Goal: Use online tool/utility: Utilize a website feature to perform a specific function

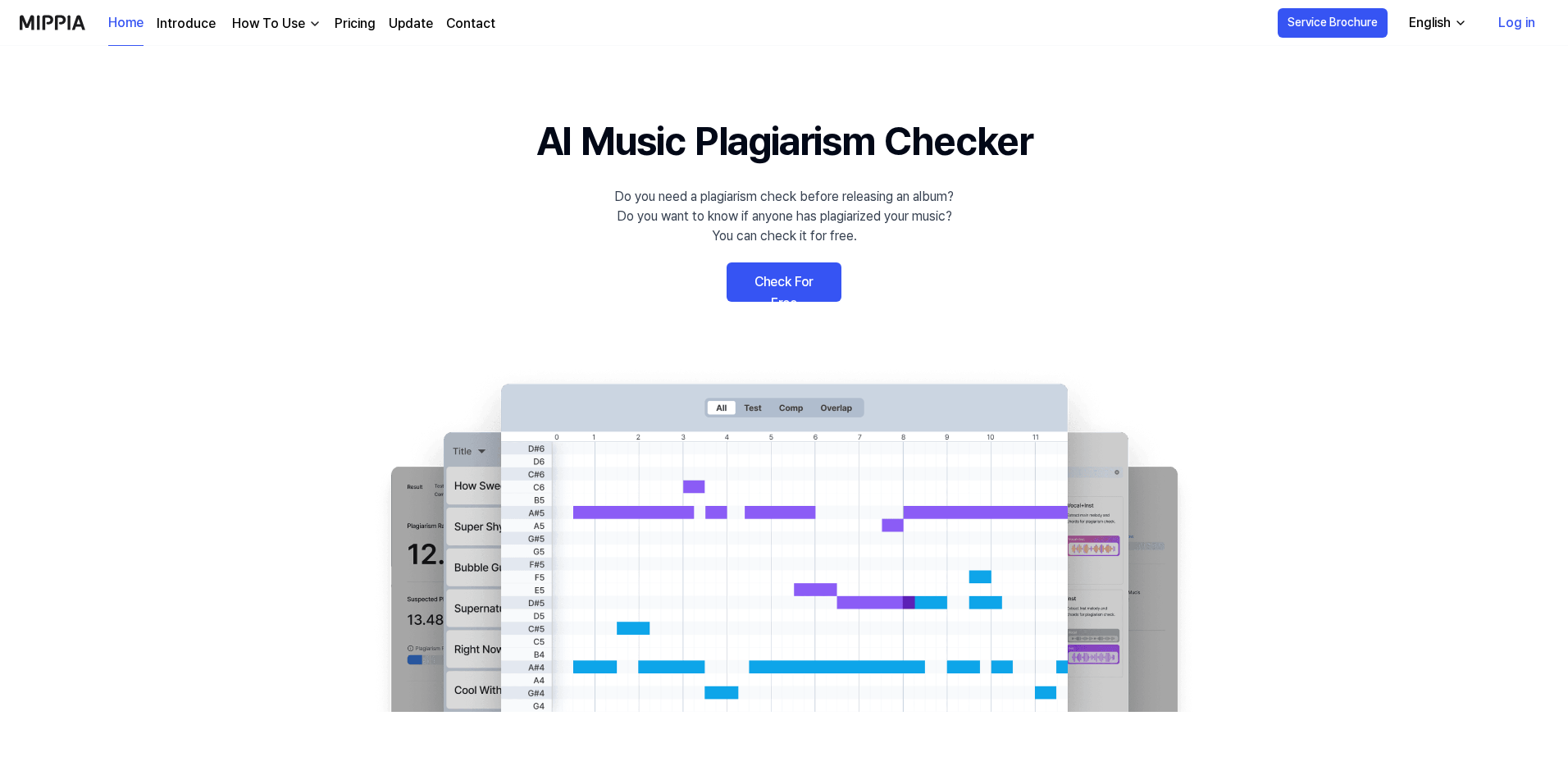
drag, startPoint x: 0, startPoint y: 0, endPoint x: 796, endPoint y: 286, distance: 845.8
click at [796, 286] on link "Check For Free" at bounding box center [784, 282] width 115 height 40
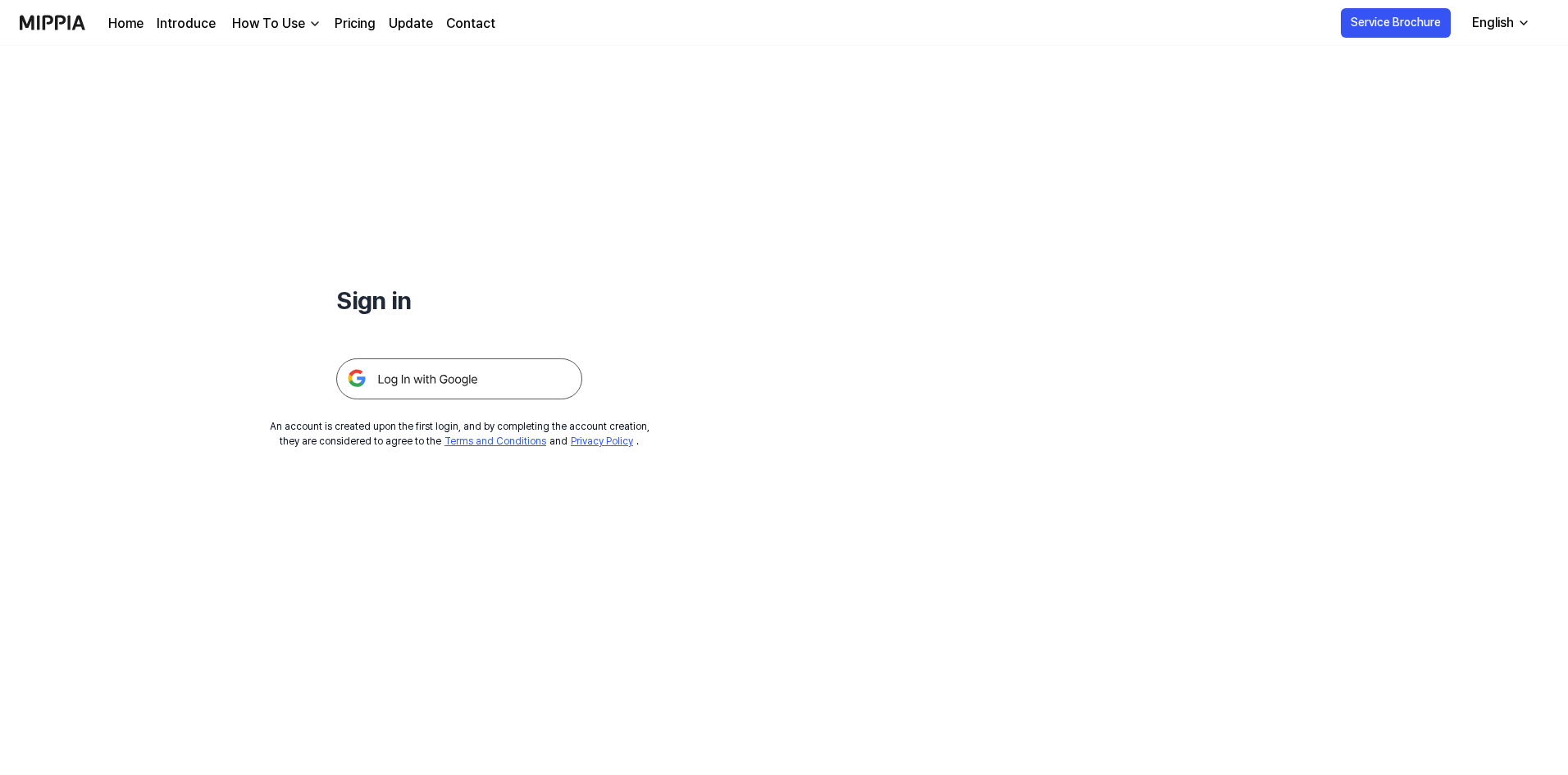
click at [502, 380] on img at bounding box center [459, 379] width 246 height 41
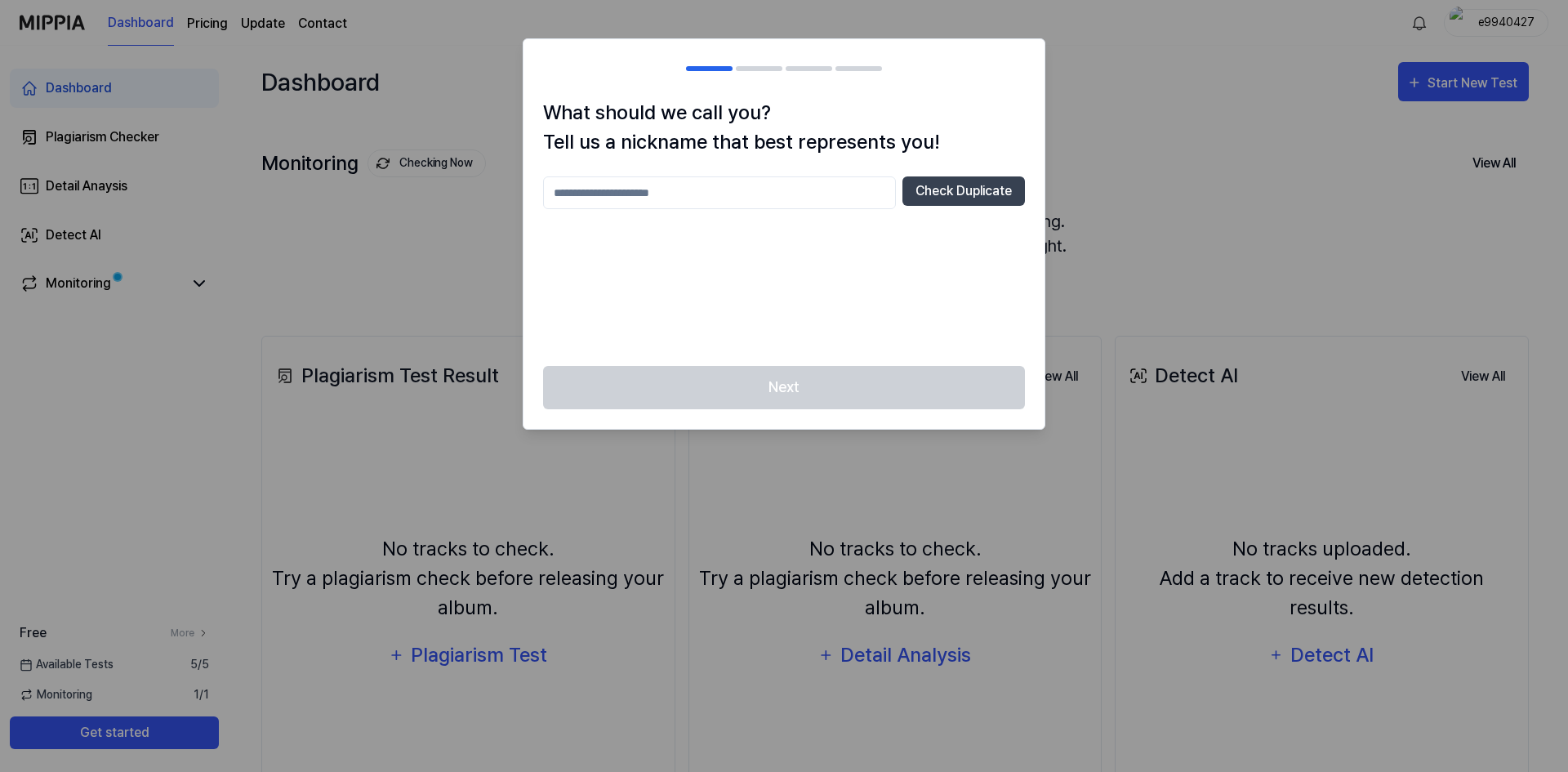
click at [795, 189] on input "text" at bounding box center [719, 193] width 353 height 33
type input "*******"
click at [935, 205] on button "Check Duplicate" at bounding box center [964, 192] width 122 height 30
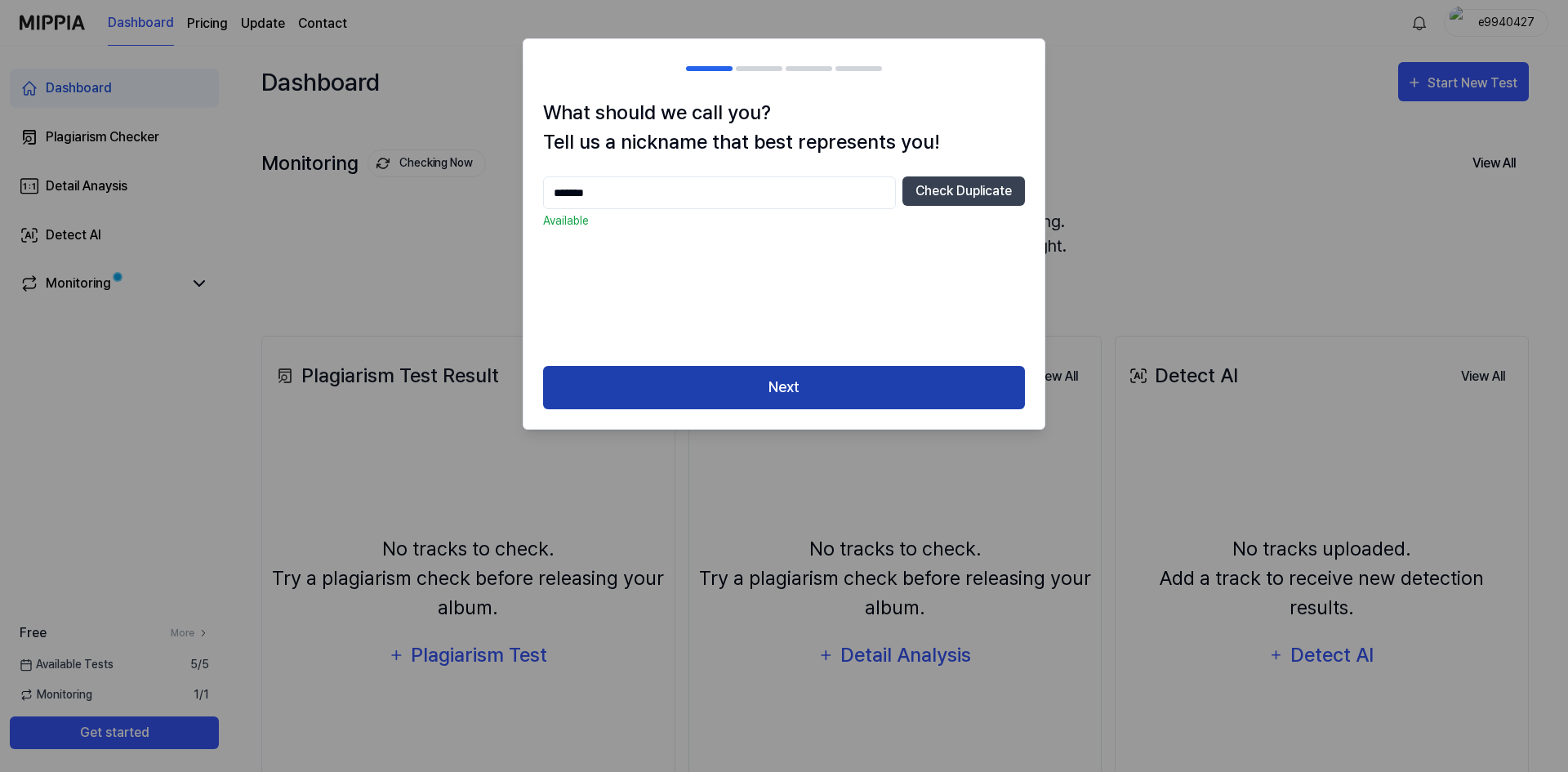
click at [787, 372] on button "Next" at bounding box center [784, 388] width 482 height 43
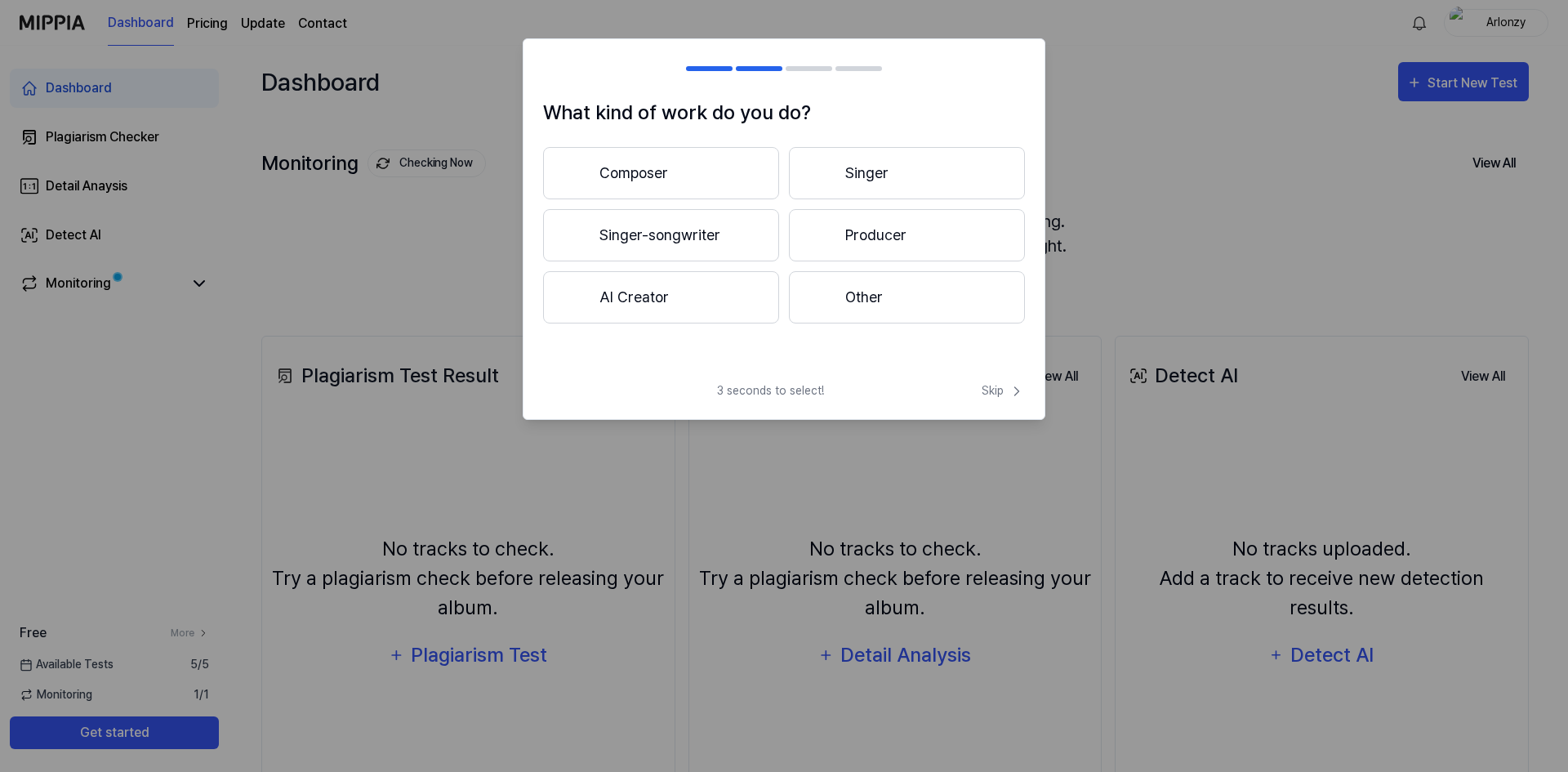
click at [713, 183] on button "Composer" at bounding box center [660, 173] width 236 height 52
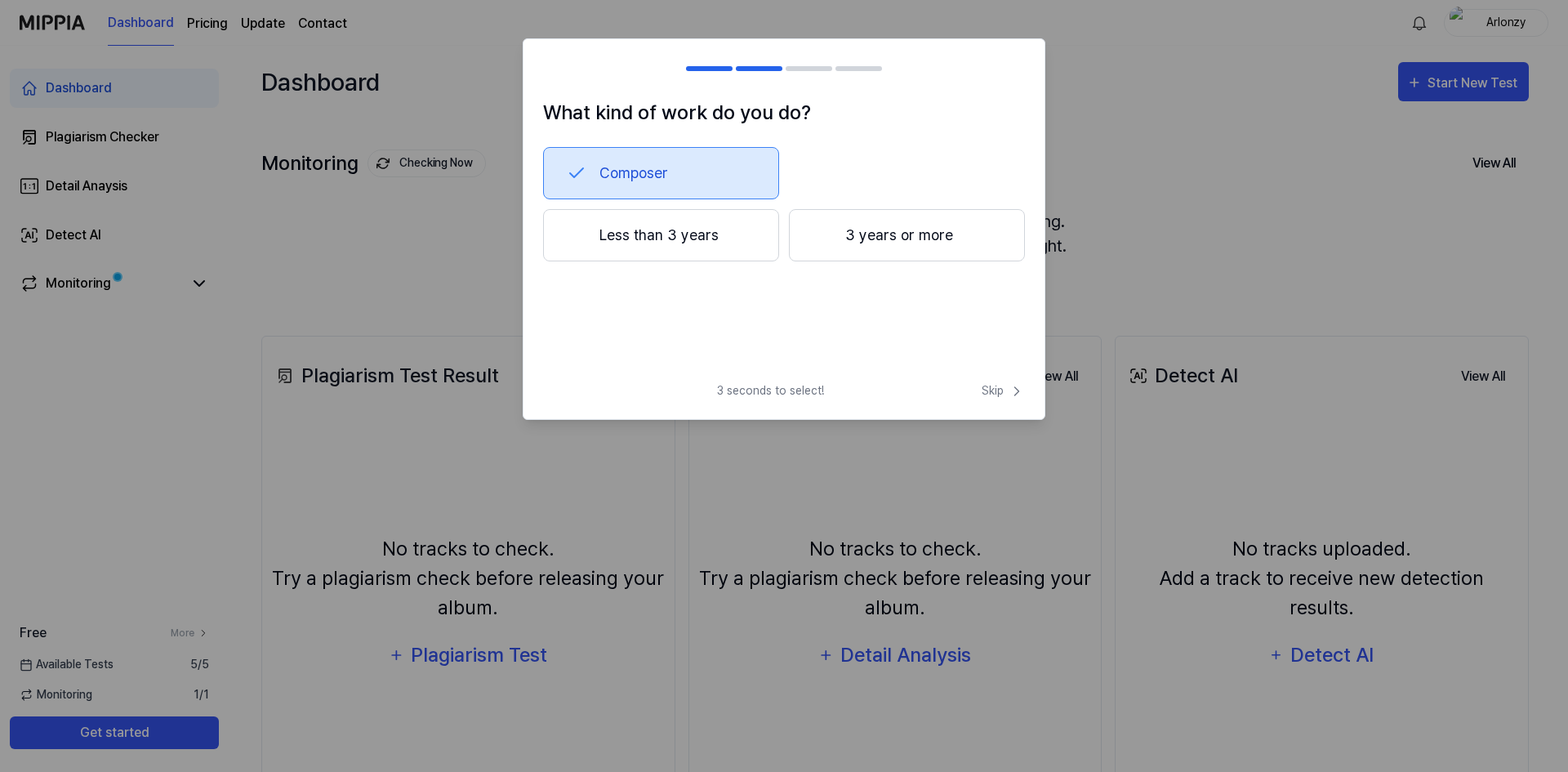
click at [740, 244] on button "Less than 3 years" at bounding box center [660, 235] width 236 height 52
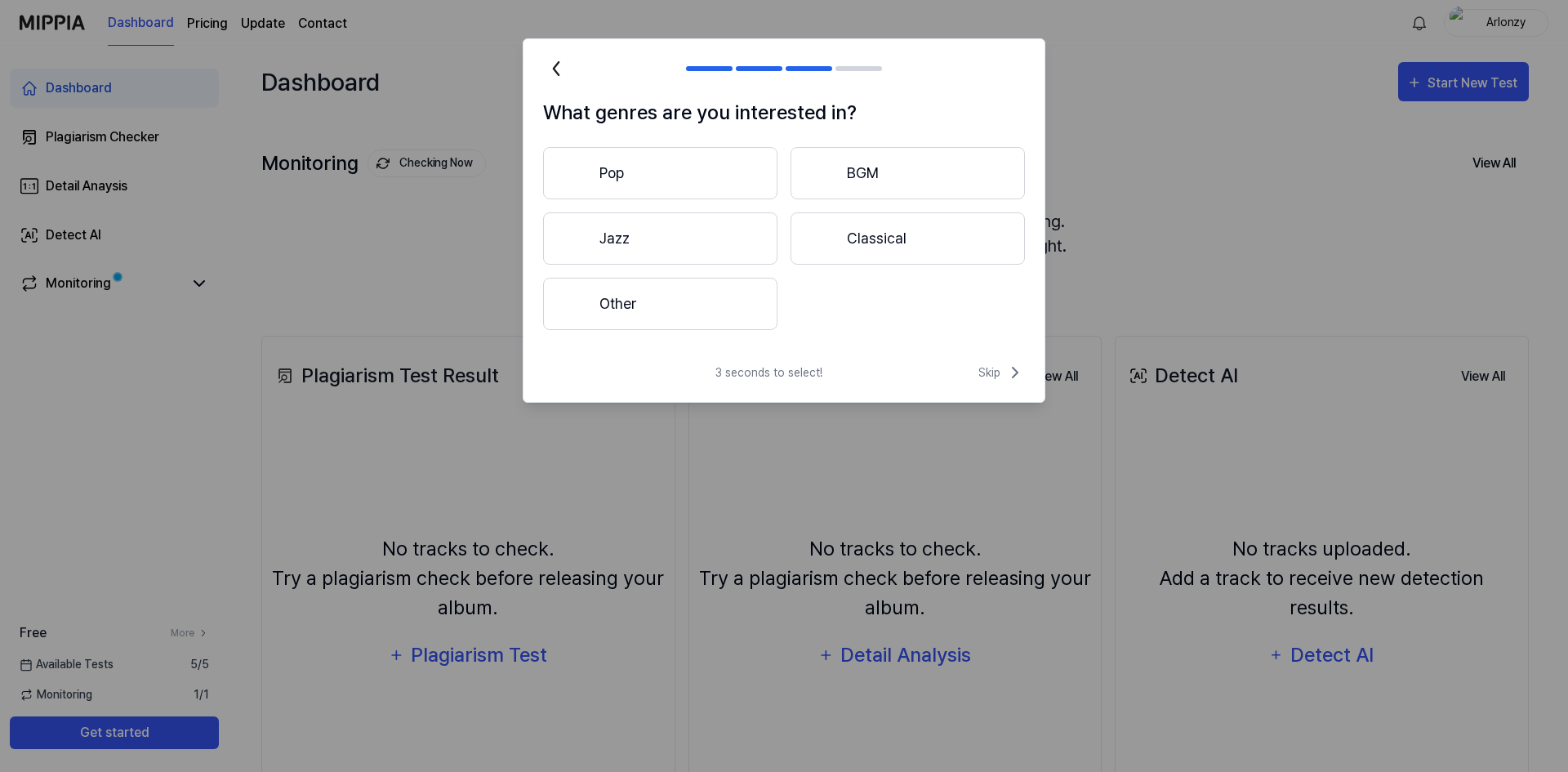
click at [731, 180] on button "Pop" at bounding box center [660, 173] width 235 height 52
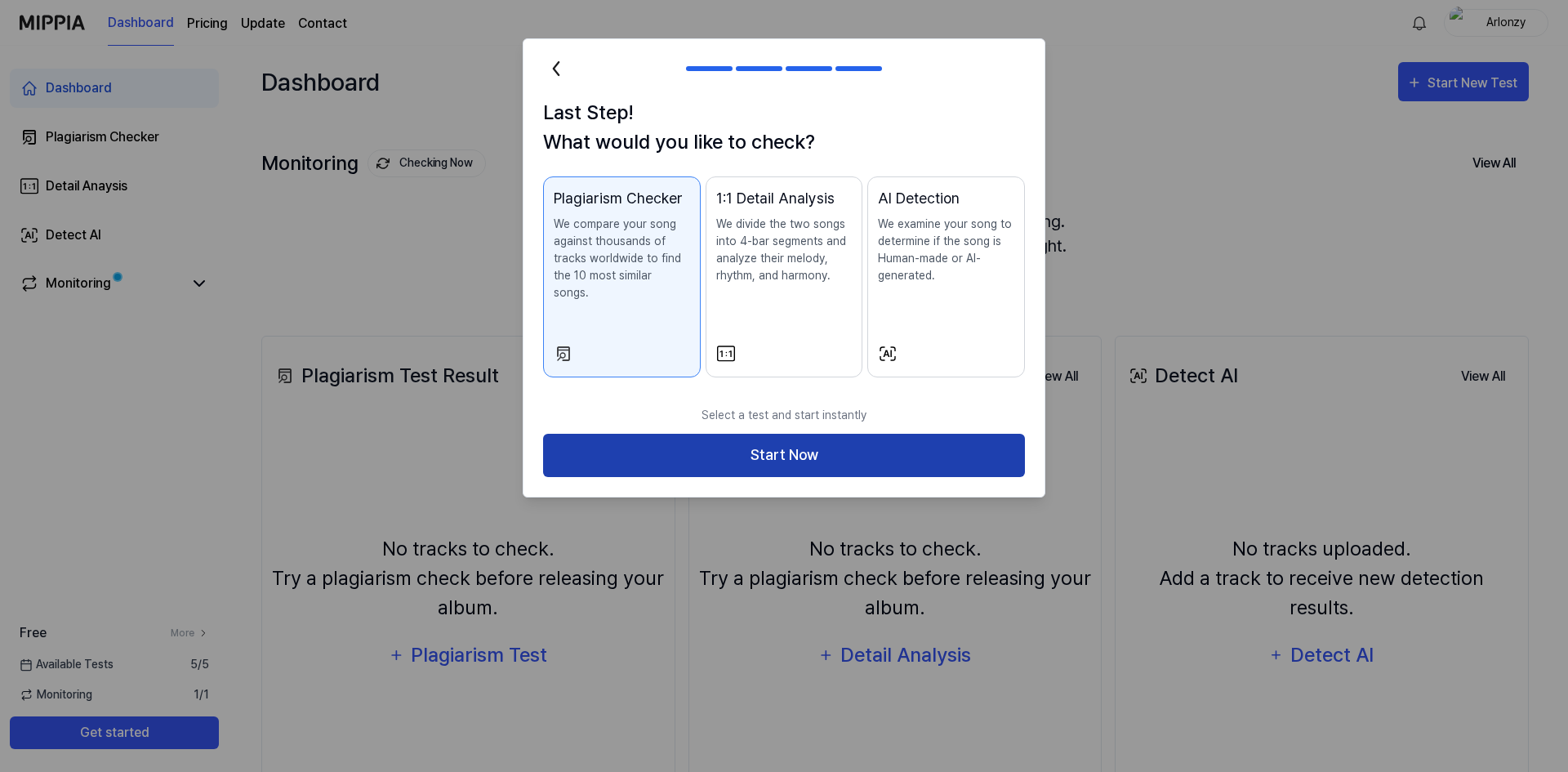
click at [801, 434] on button "Start Now" at bounding box center [784, 456] width 482 height 43
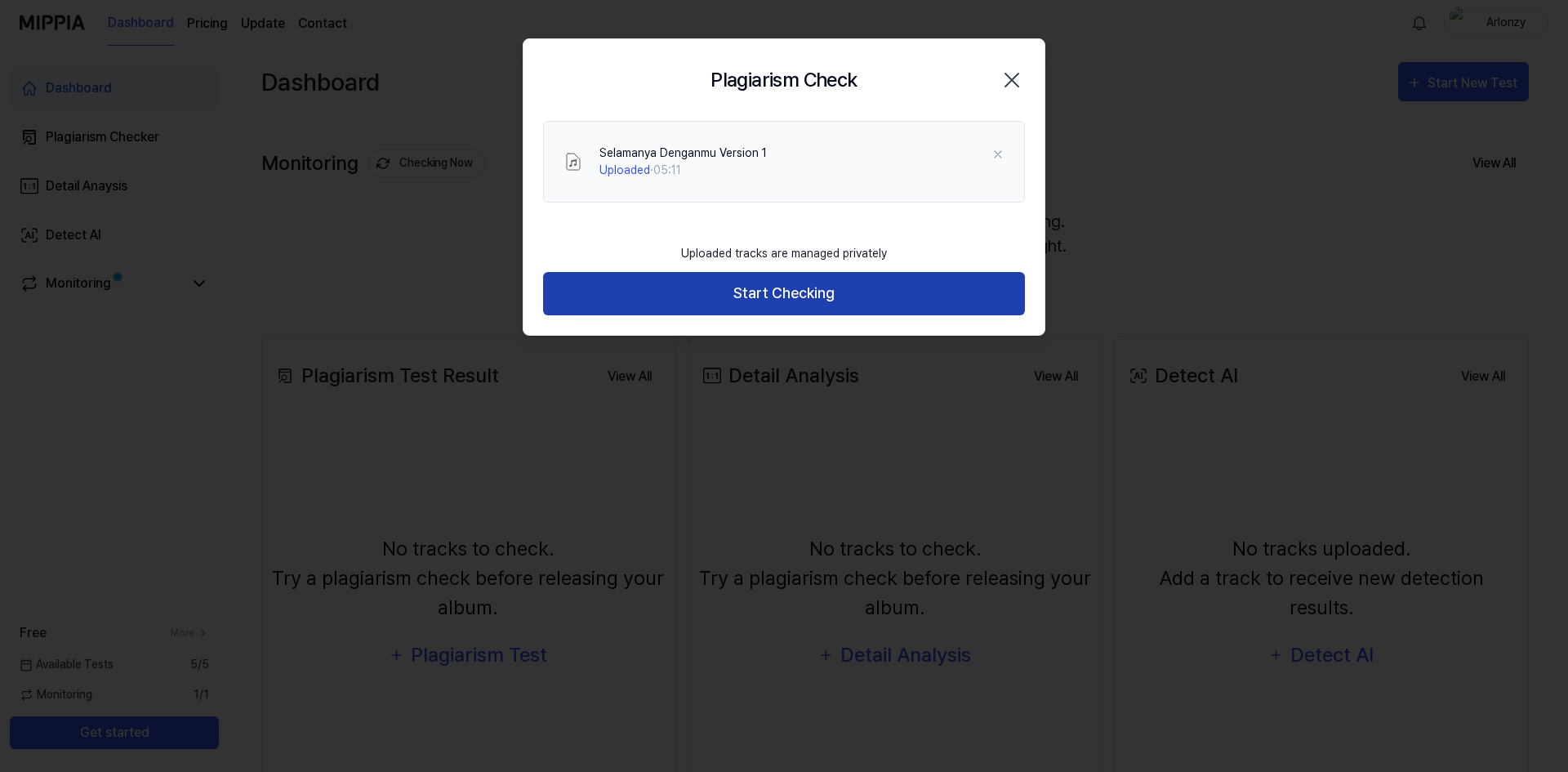
click at [776, 295] on button "Start Checking" at bounding box center [784, 294] width 482 height 43
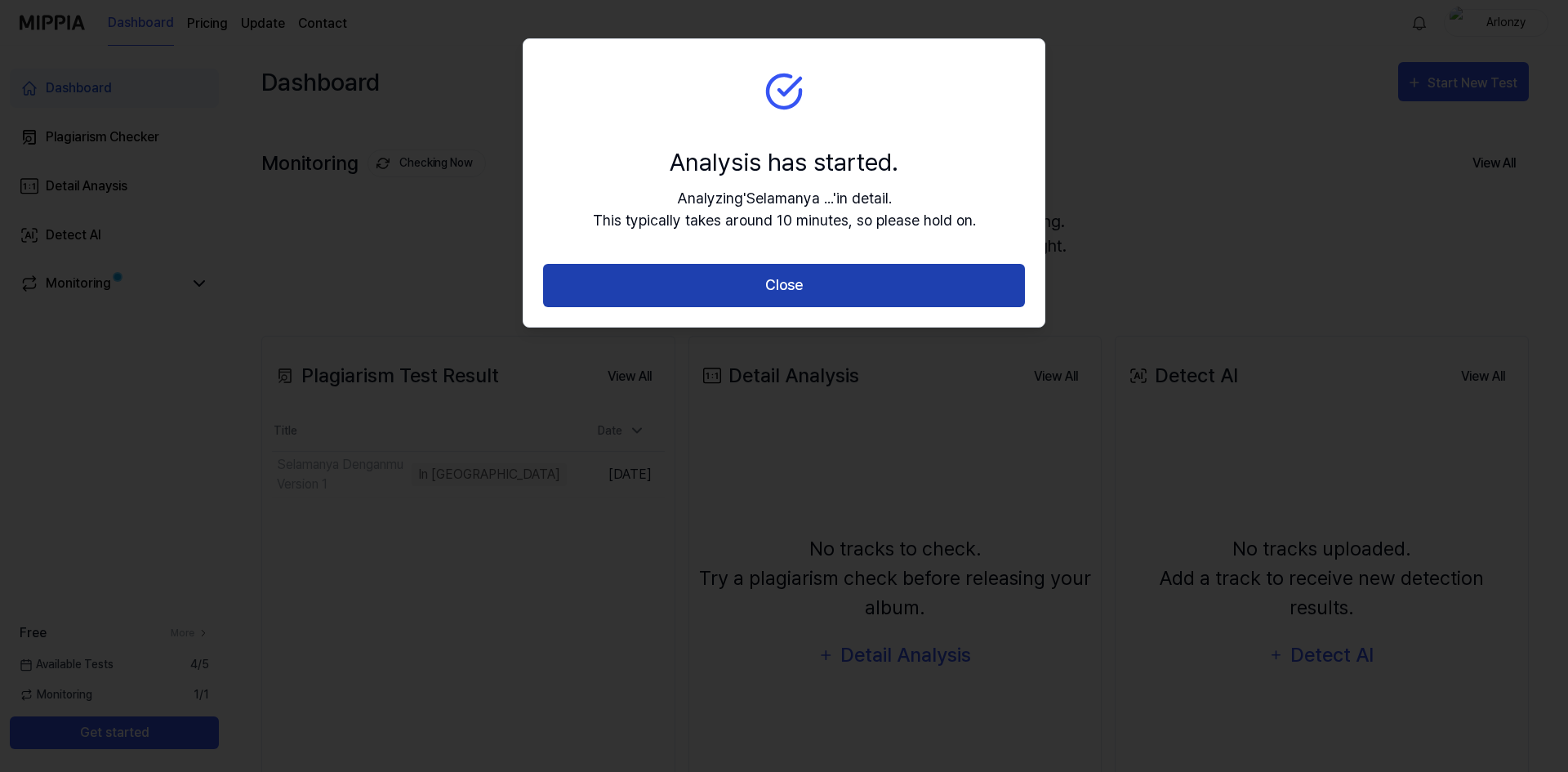
click at [842, 282] on button "Close" at bounding box center [784, 285] width 482 height 43
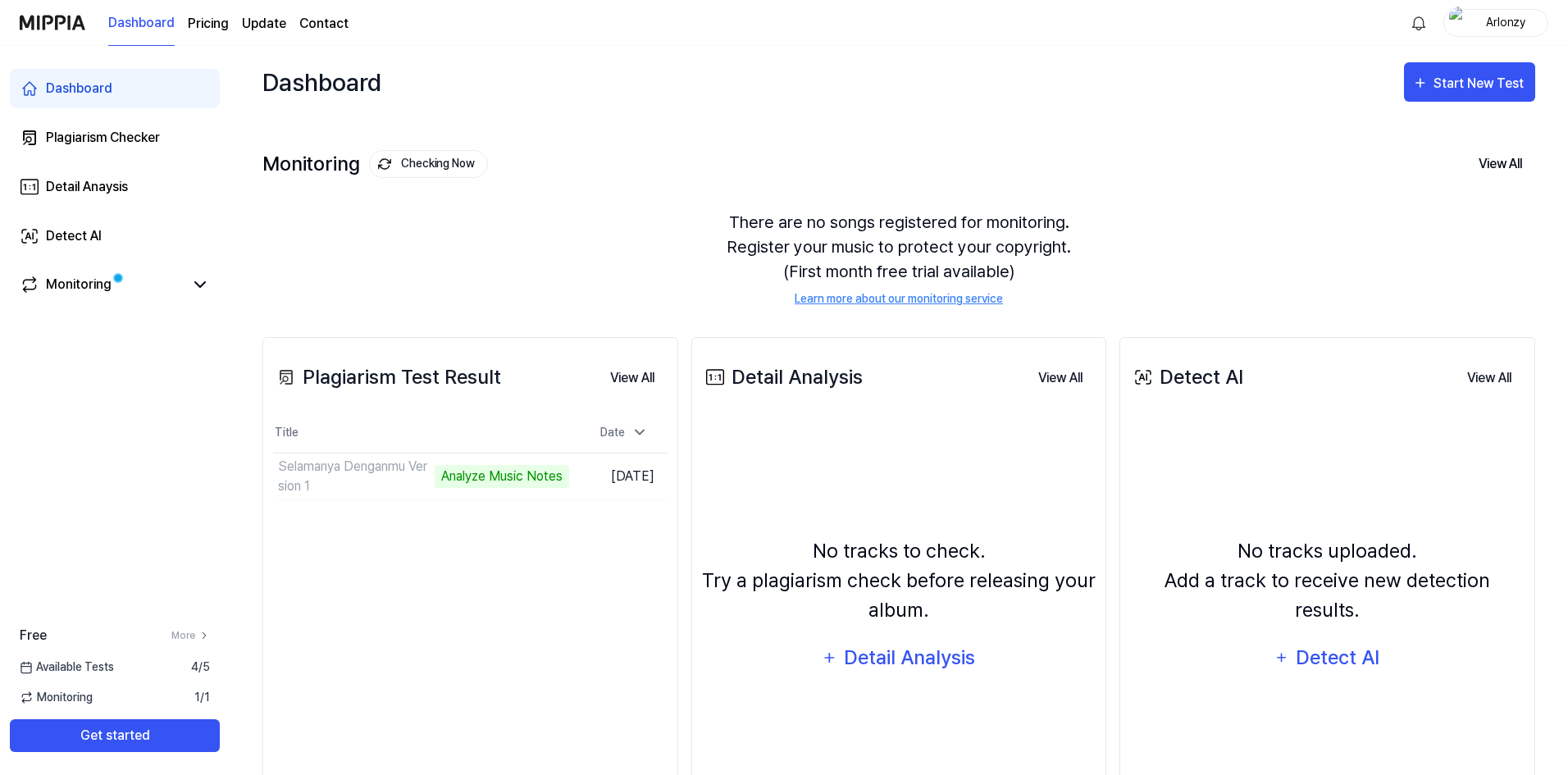
click at [1305, 61] on div "Dashboard Start New Test" at bounding box center [898, 81] width 1273 height 72
click at [530, 475] on td "Selamanya Denganmu Version 1 Analyze Music Notes Go to Results" at bounding box center [421, 477] width 296 height 46
click at [532, 479] on td "Selamanya Denganmu Version 1 Analyze Music Notes Go to Results" at bounding box center [421, 477] width 296 height 46
click at [196, 284] on icon at bounding box center [200, 284] width 20 height 20
click at [203, 288] on icon at bounding box center [200, 284] width 20 height 20
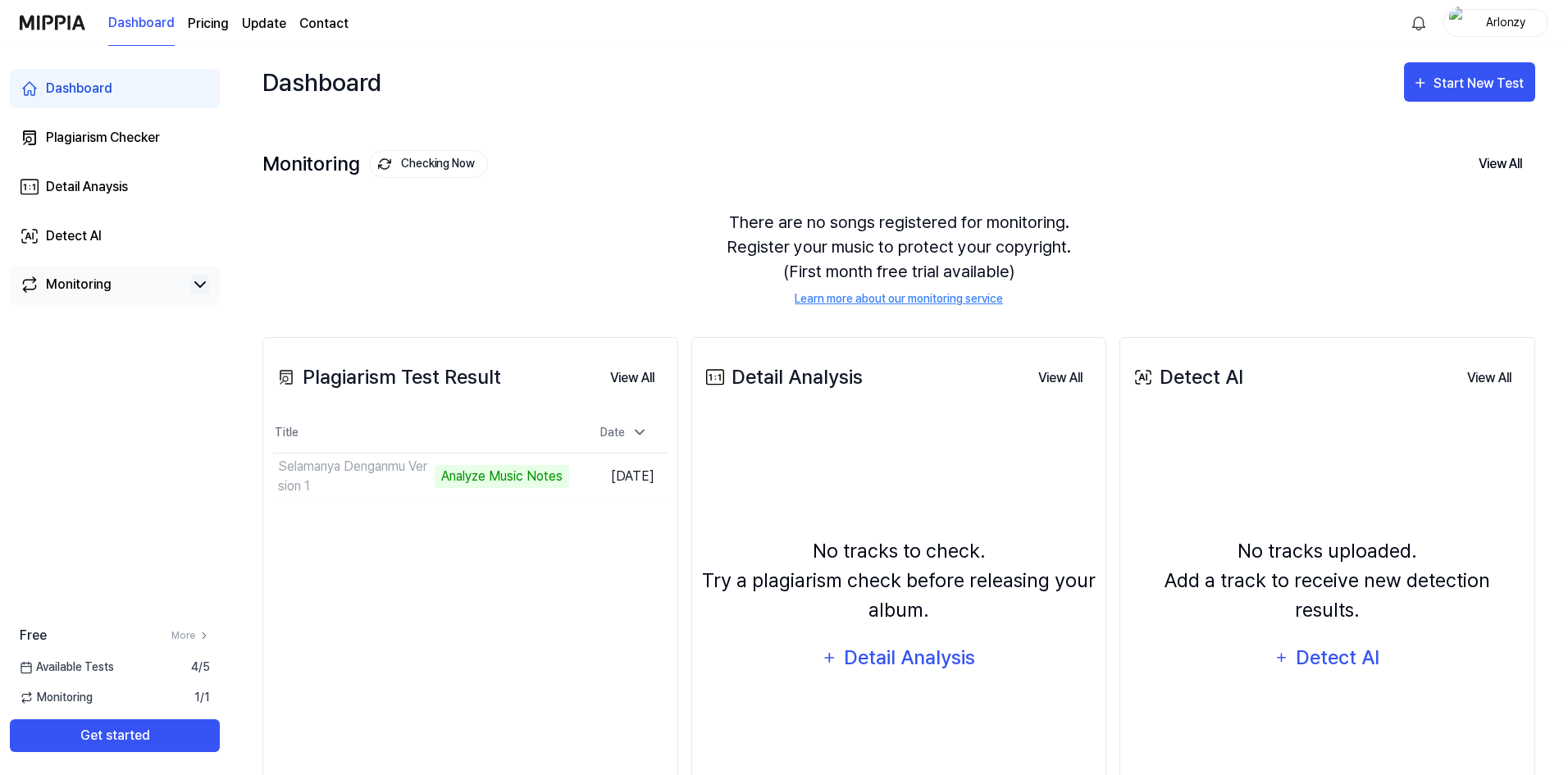
click at [410, 33] on div "Dashboard Pricing Update Contact Arlonzy" at bounding box center [784, 23] width 1528 height 46
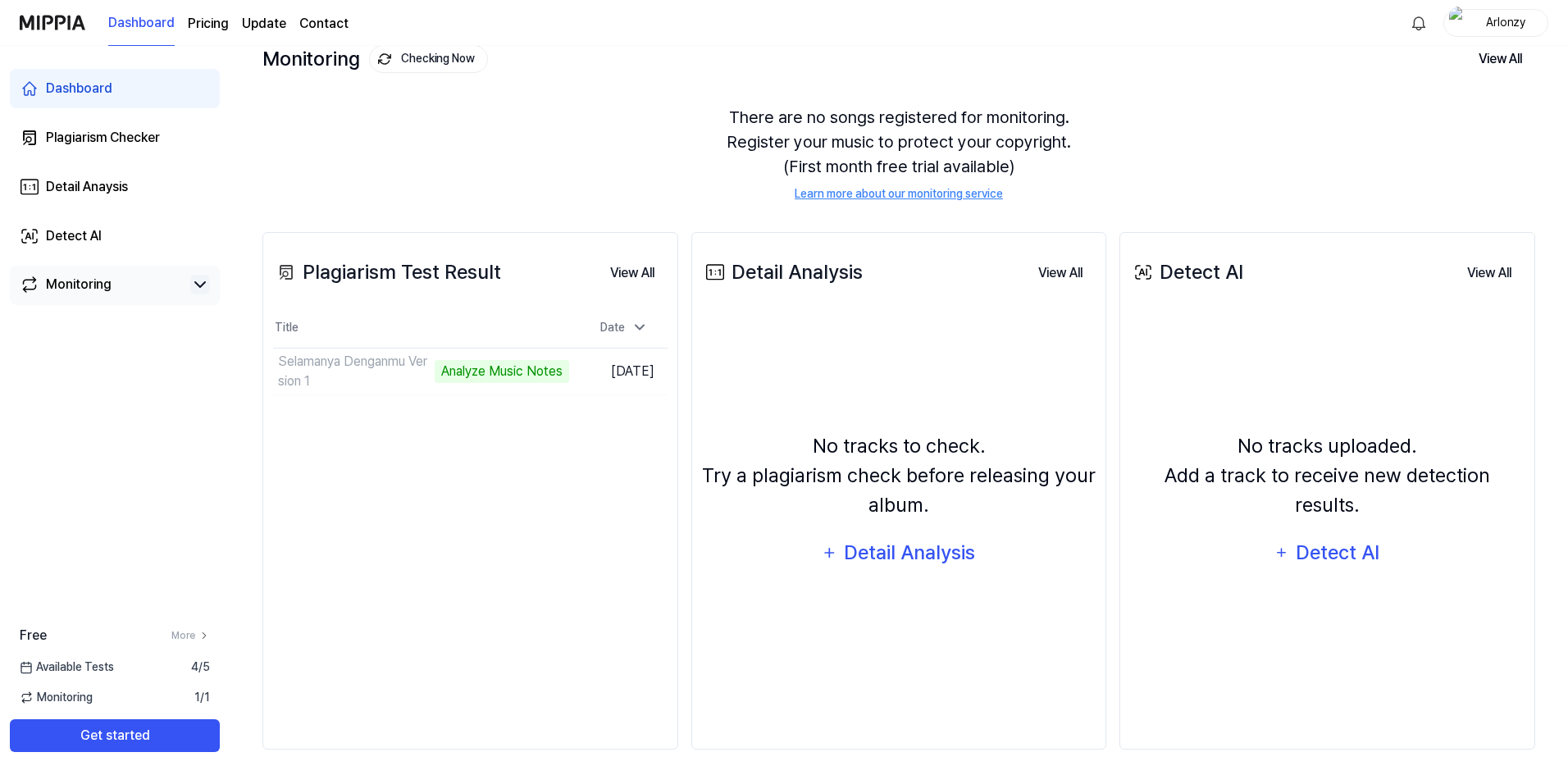
scroll to position [112, 0]
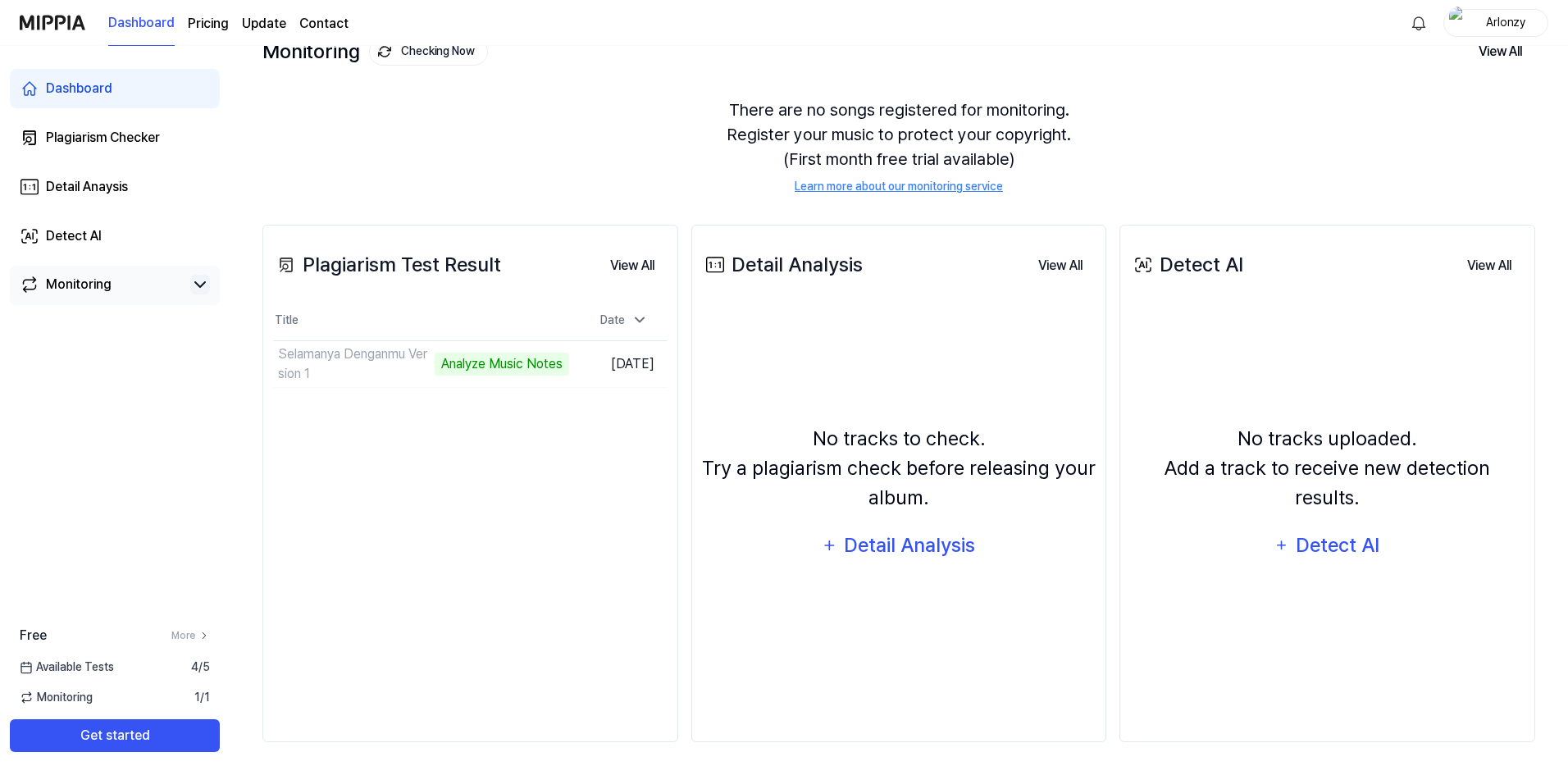
click at [527, 526] on div "Plagiarism Test Result View All Plagiarism Test Result Title Date Selamanya Den…" at bounding box center [470, 484] width 416 height 517
click at [1312, 50] on div "Monitoring Checking Now View All" at bounding box center [898, 52] width 1273 height 26
click at [514, 137] on div "There are no songs registered for monitoring. Register your music to protect yo…" at bounding box center [898, 147] width 1273 height 137
click at [502, 365] on button "Go to Results" at bounding box center [525, 364] width 88 height 26
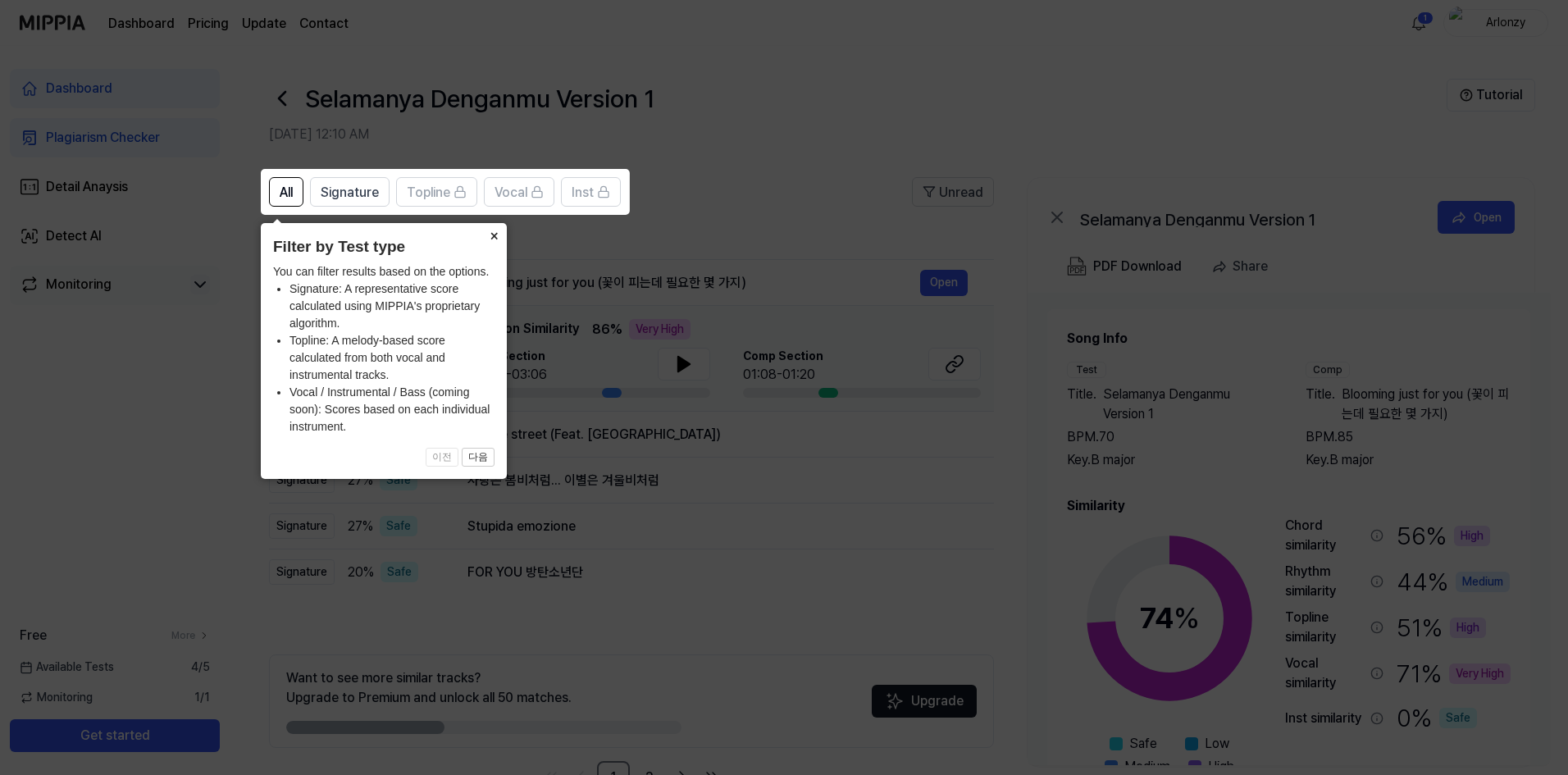
click at [498, 236] on button "×" at bounding box center [493, 234] width 26 height 23
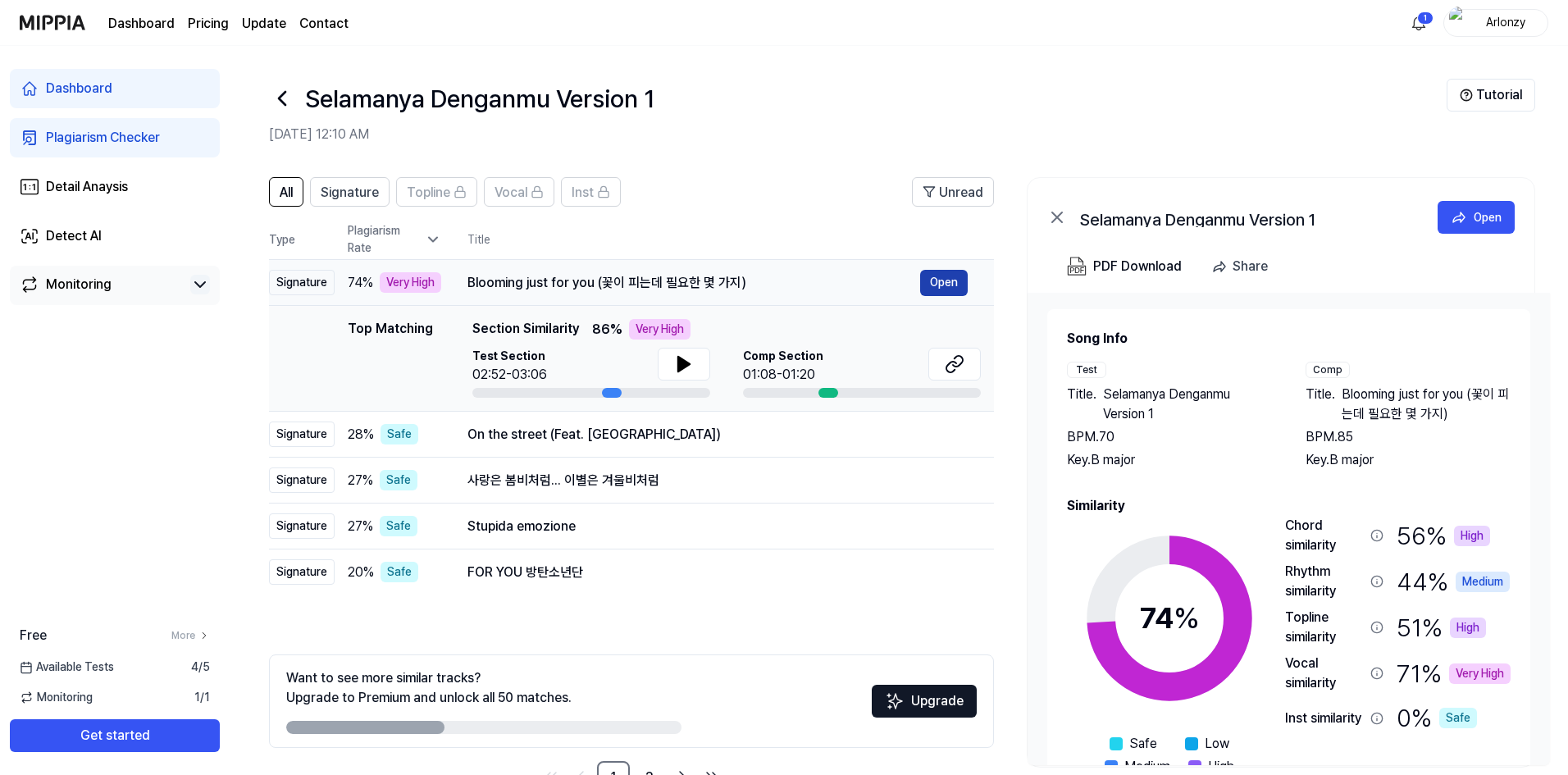
click at [939, 283] on button "Open" at bounding box center [944, 282] width 48 height 26
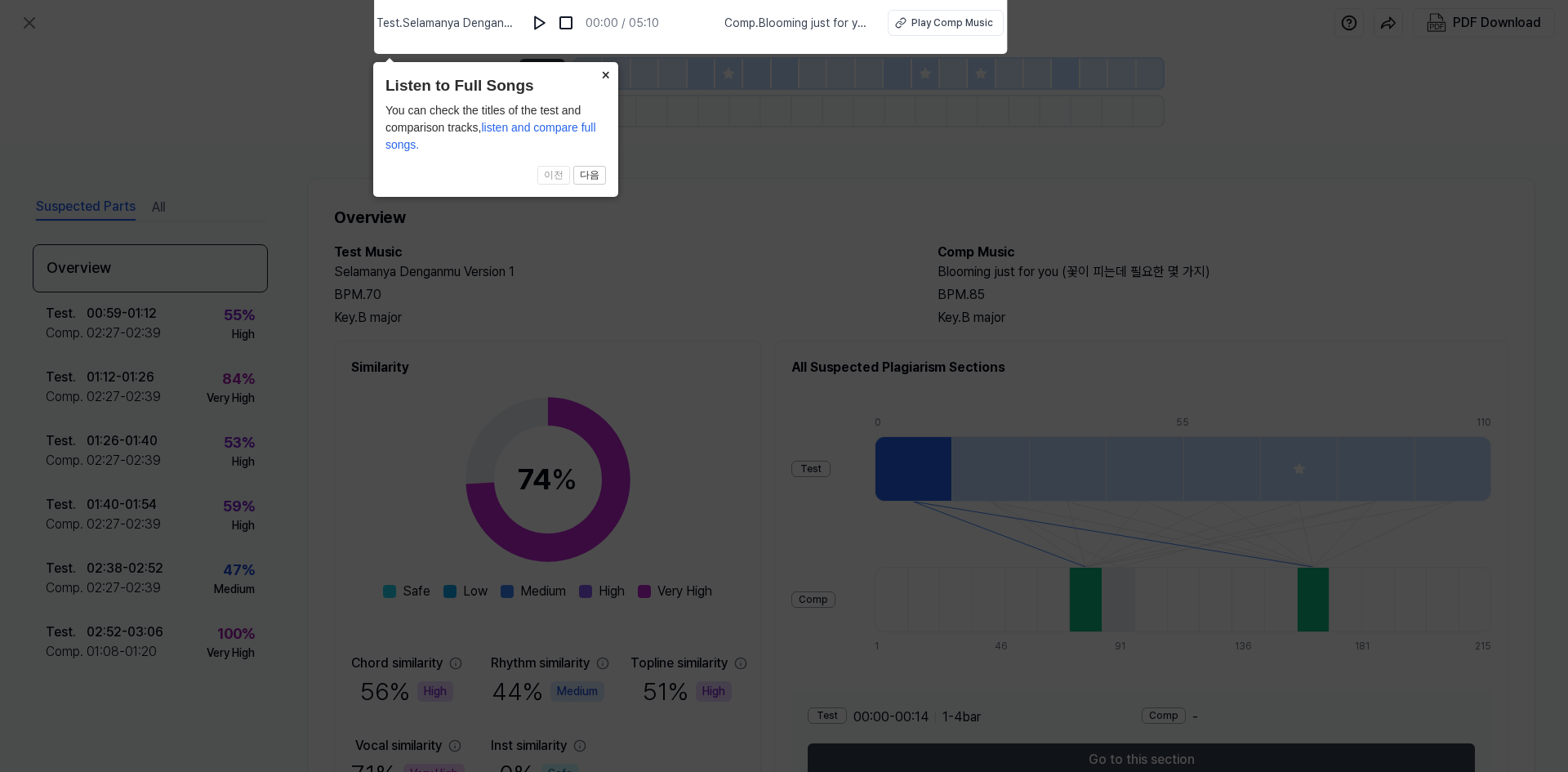
click at [605, 78] on button "×" at bounding box center [605, 73] width 26 height 23
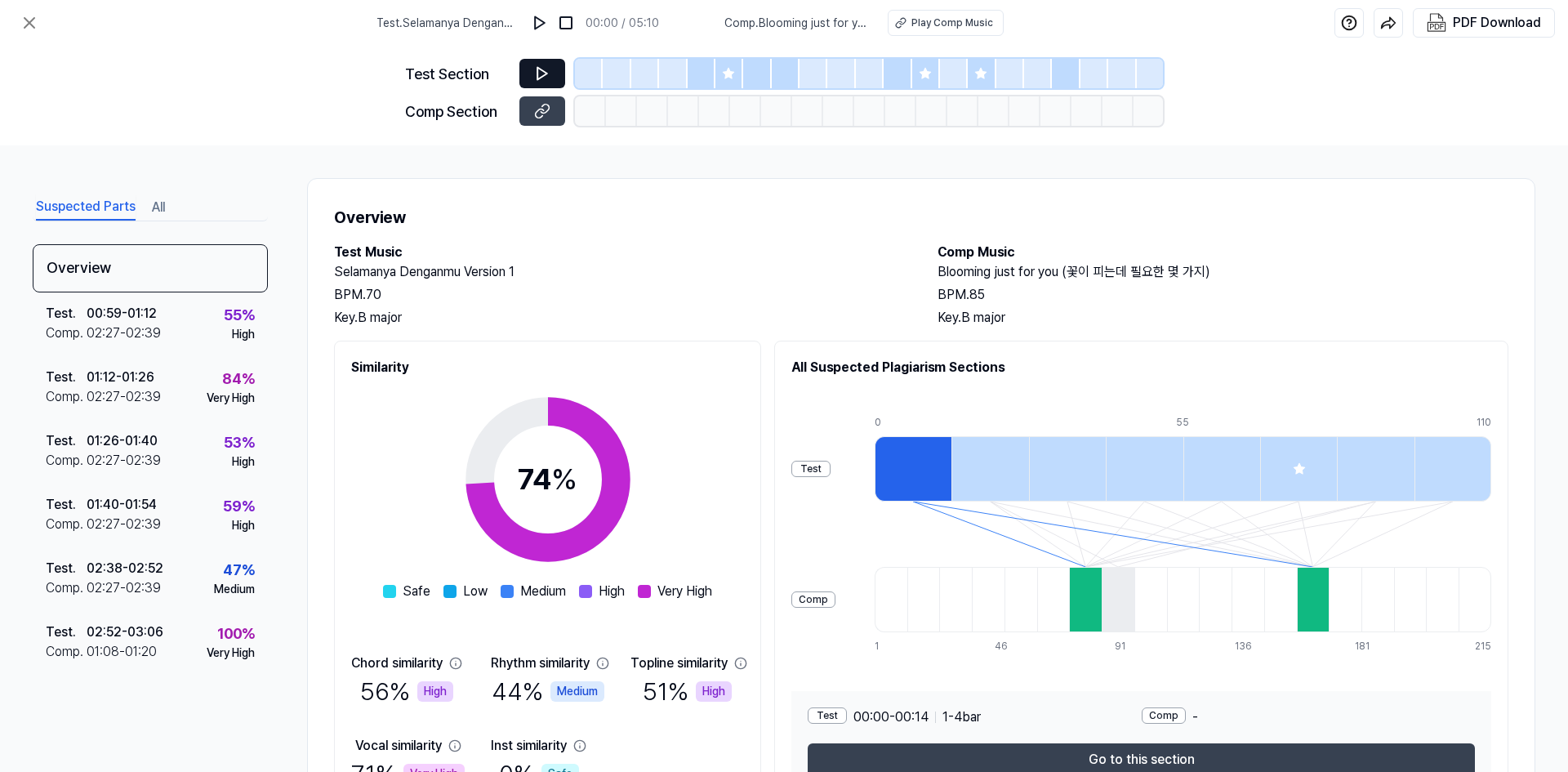
click at [534, 72] on button at bounding box center [542, 74] width 45 height 30
click at [963, 18] on div "Play Comp Music" at bounding box center [952, 23] width 82 height 15
click at [548, 114] on icon at bounding box center [542, 111] width 17 height 17
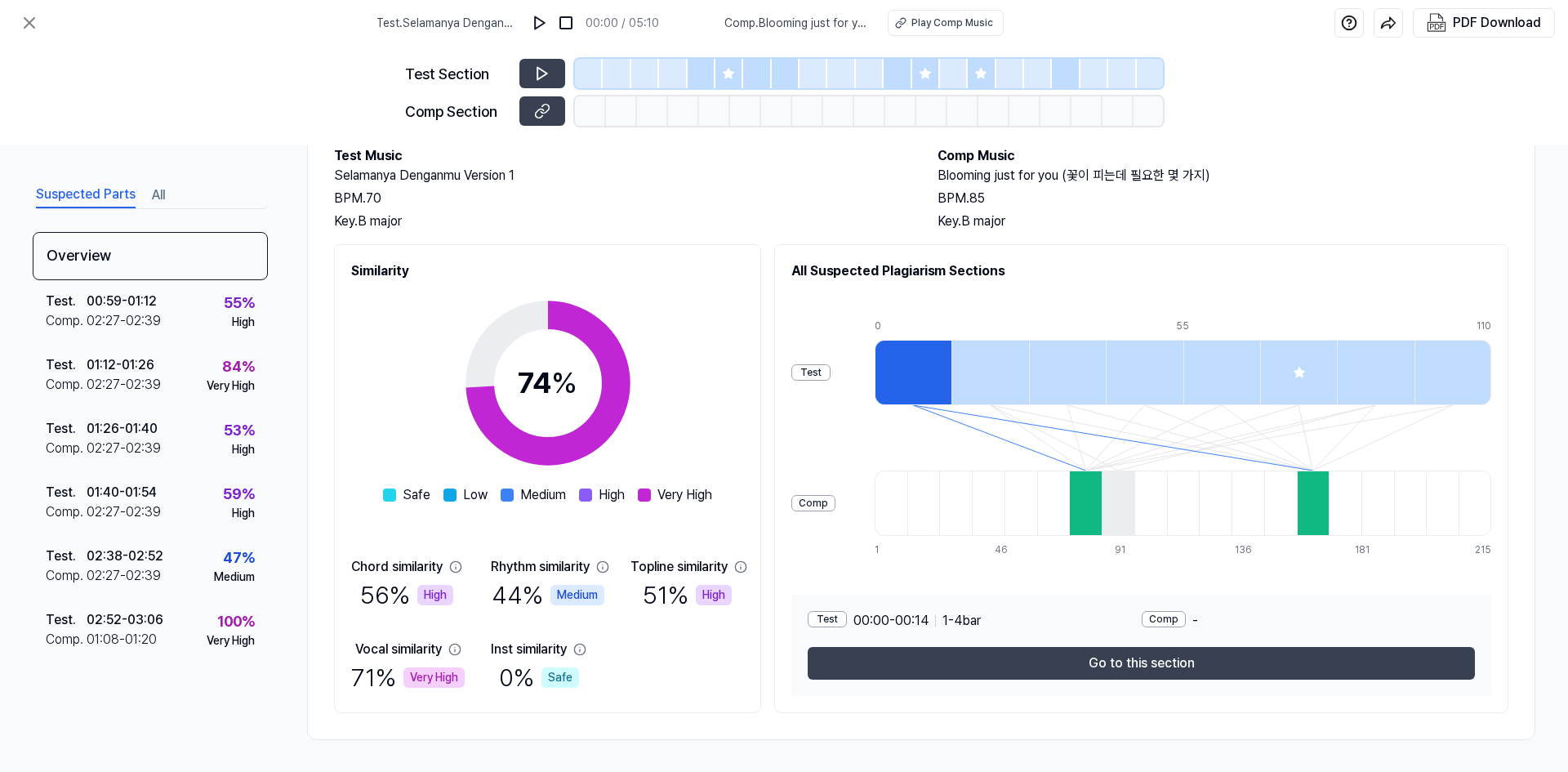
scroll to position [97, 0]
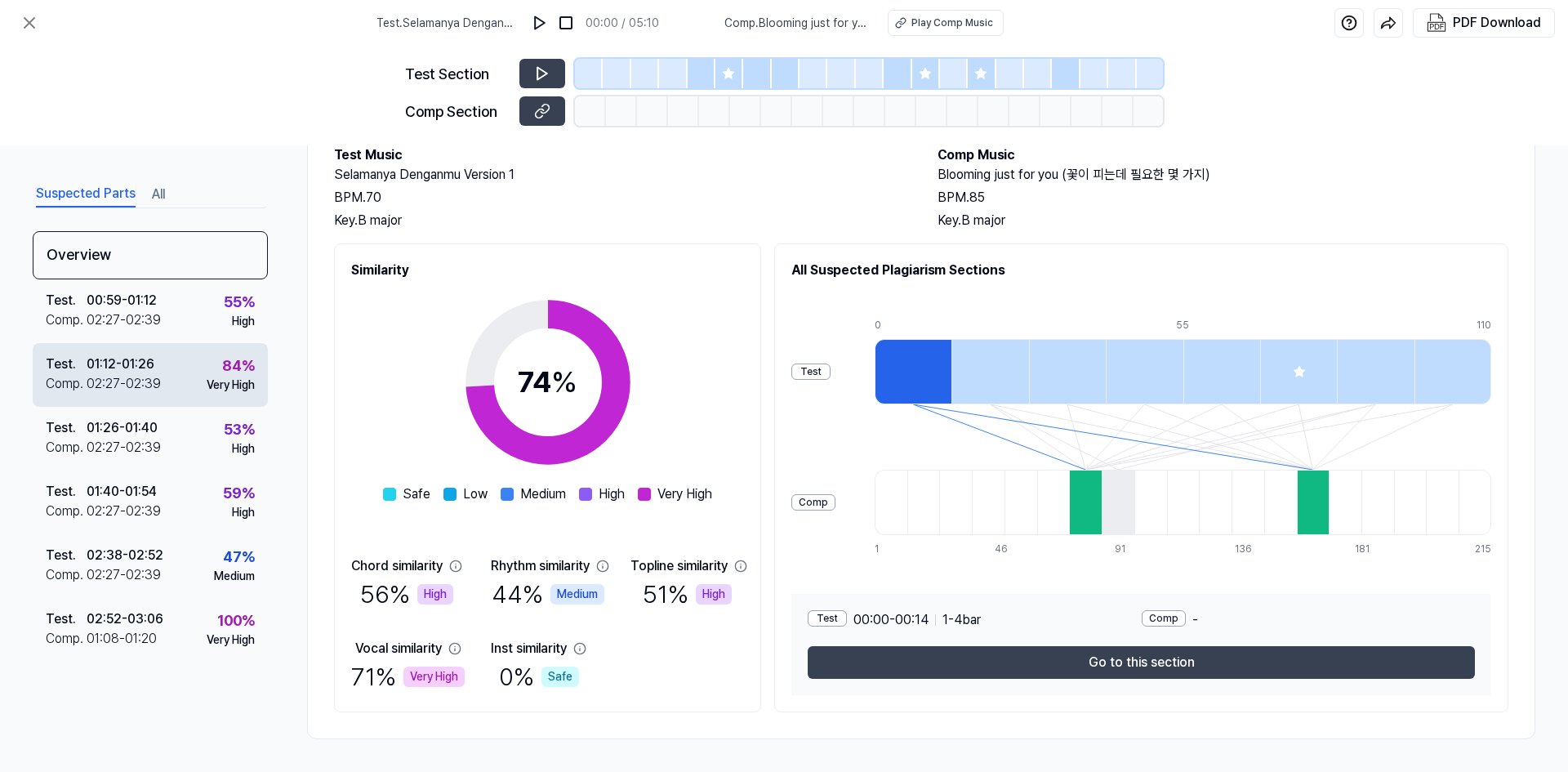
click at [206, 376] on div "84 % Very High" at bounding box center [230, 374] width 48 height 39
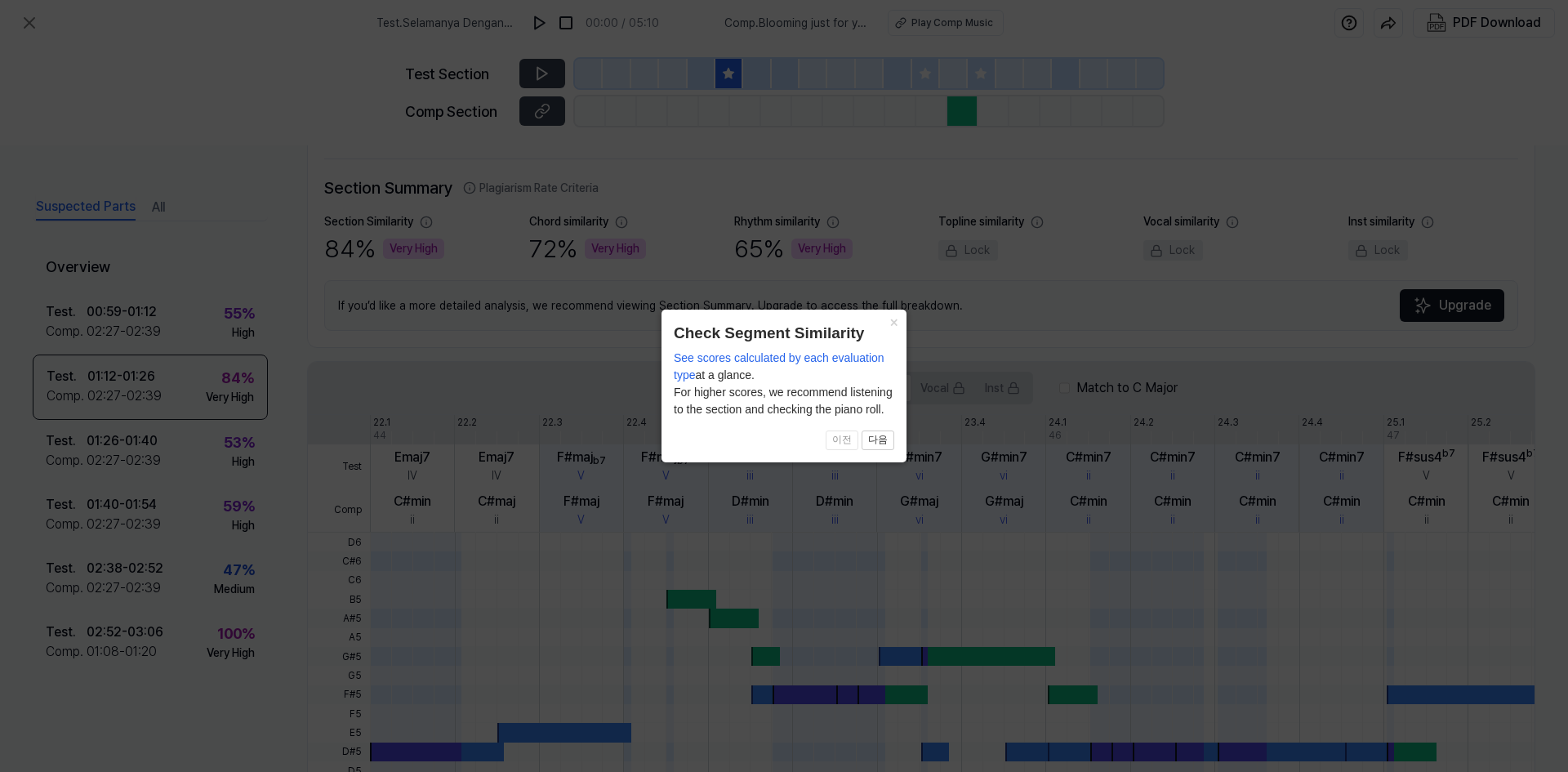
scroll to position [348, 0]
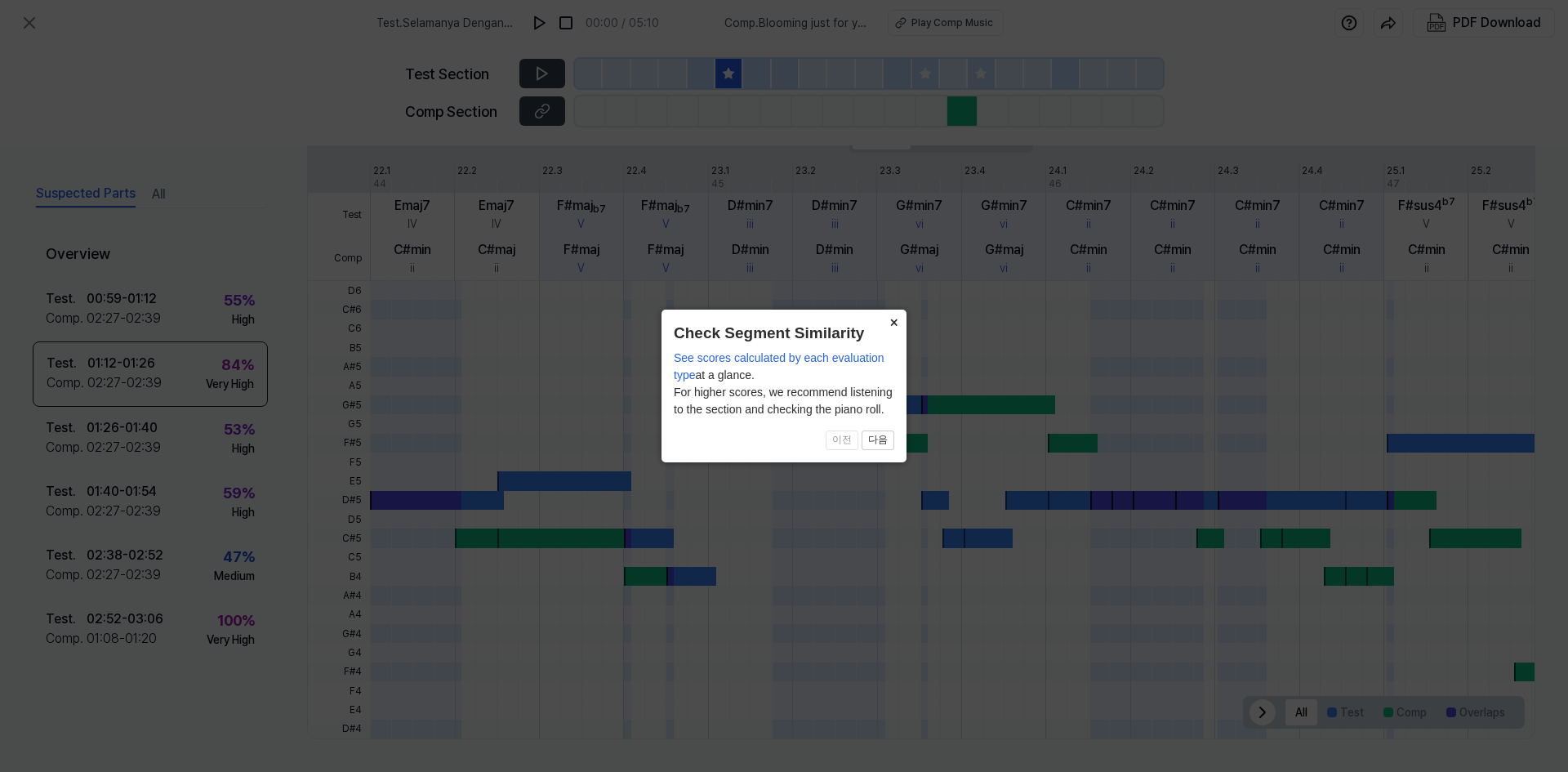
click at [898, 319] on button "×" at bounding box center [893, 321] width 26 height 23
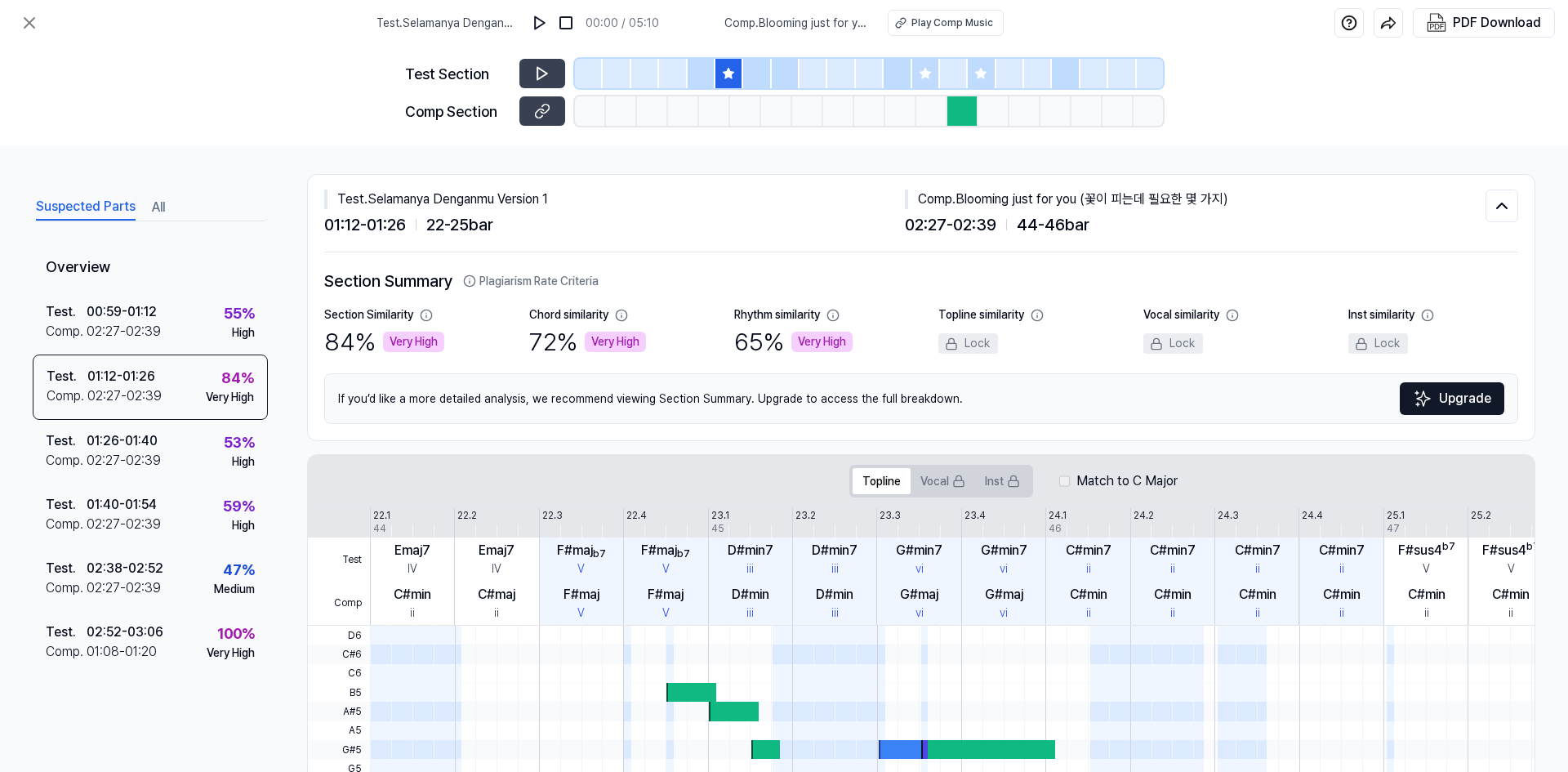
scroll to position [0, 0]
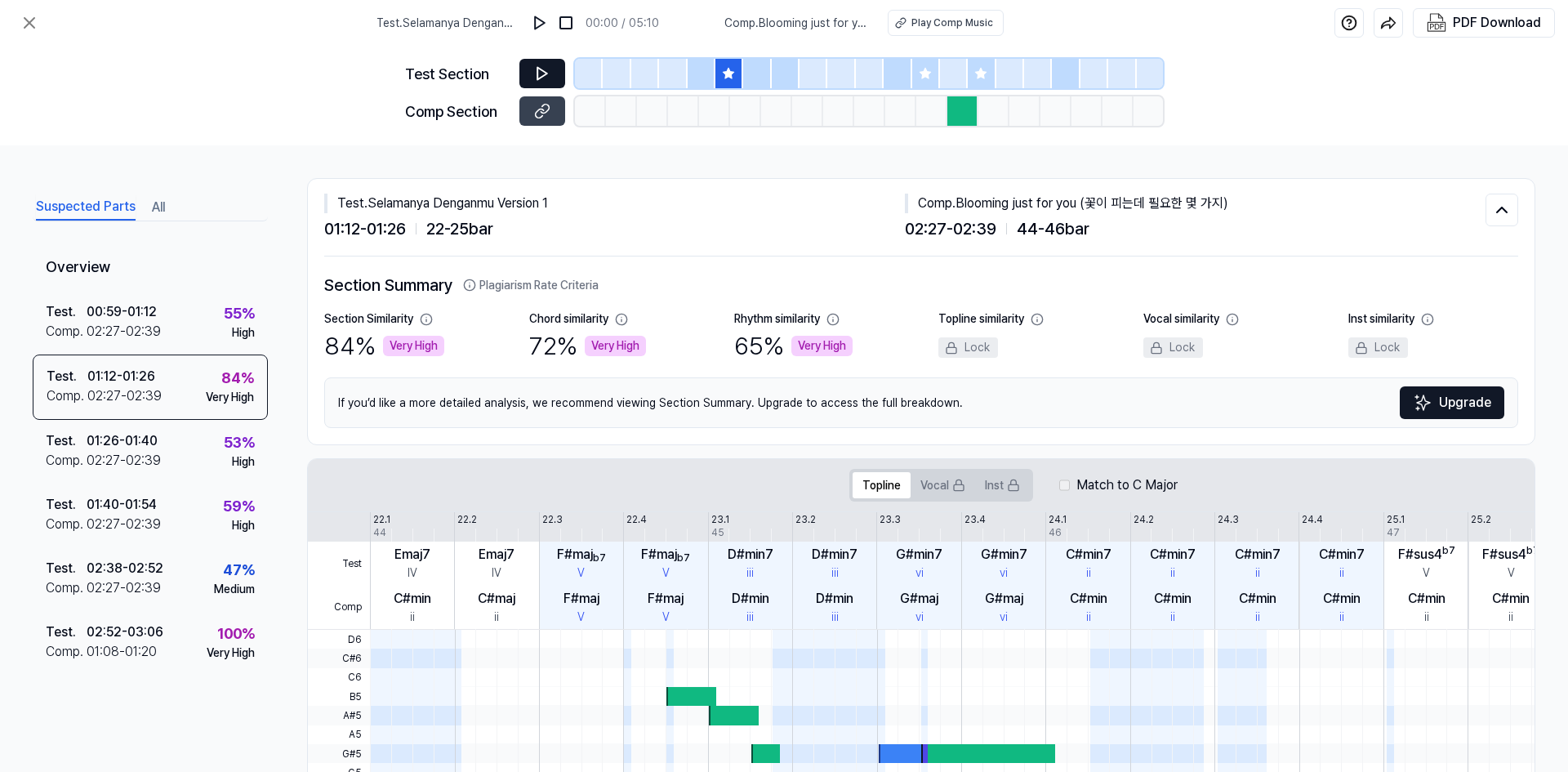
click at [538, 76] on icon at bounding box center [543, 74] width 10 height 12
